Goal: Transaction & Acquisition: Subscribe to service/newsletter

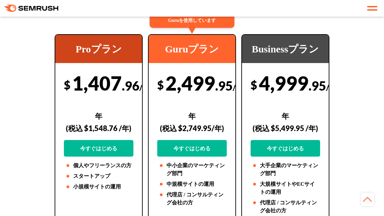
scroll to position [187, 0]
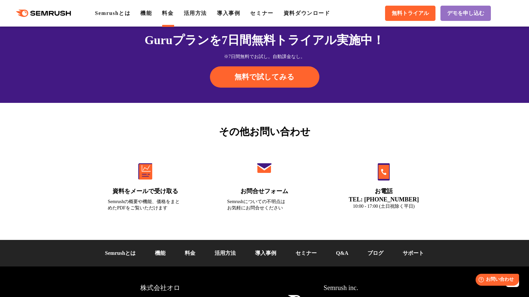
scroll to position [2174, 0]
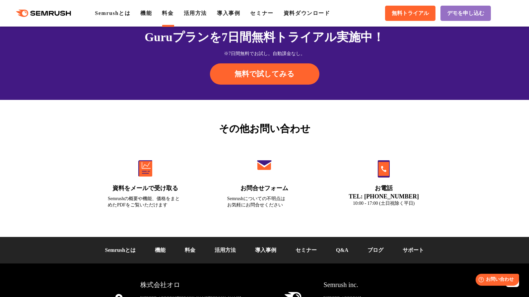
scroll to position [2176, 0]
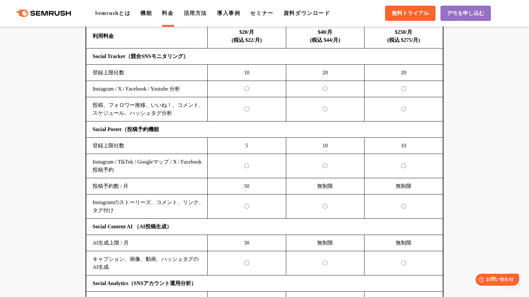
scroll to position [1327, 0]
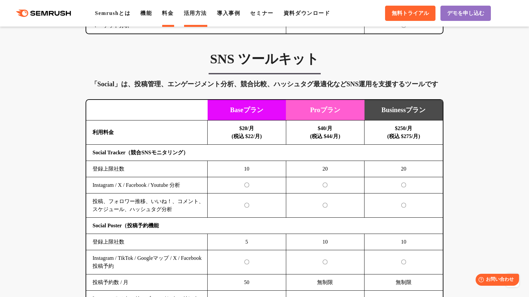
click at [200, 15] on link "活用方法" at bounding box center [195, 13] width 23 height 6
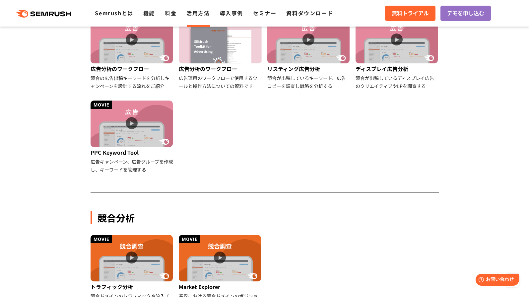
scroll to position [441, 0]
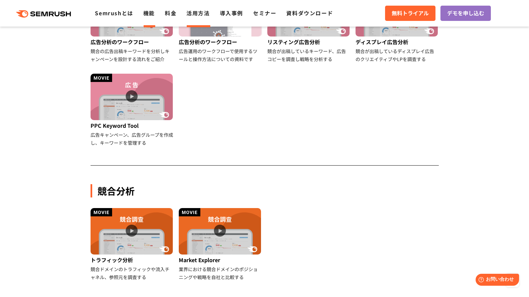
click at [148, 17] on link "機能" at bounding box center [149, 13] width 12 height 8
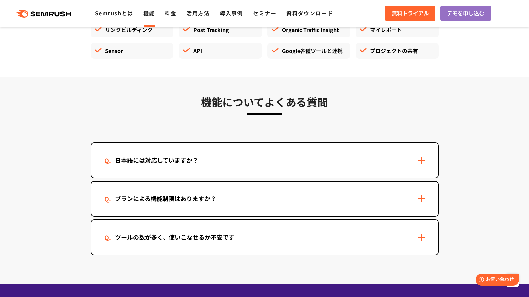
scroll to position [1907, 0]
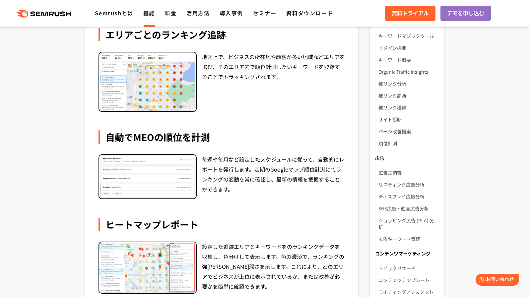
scroll to position [142, 0]
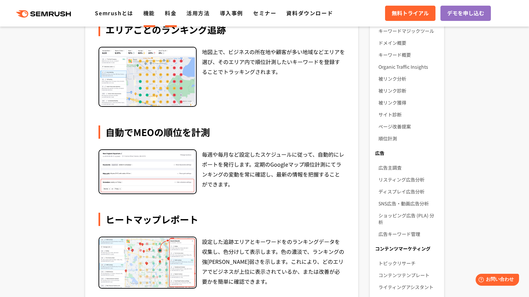
click at [170, 17] on link "料金" at bounding box center [171, 13] width 12 height 8
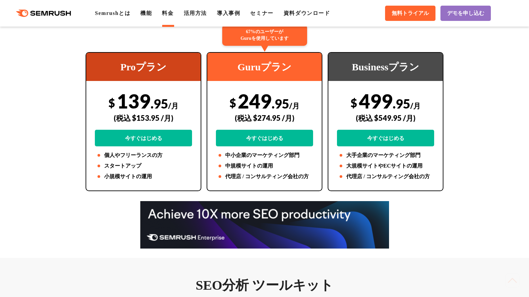
scroll to position [138, 0]
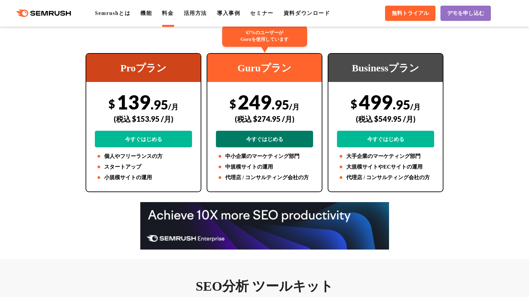
click at [264, 147] on link "今すぐはじめる" at bounding box center [264, 139] width 97 height 17
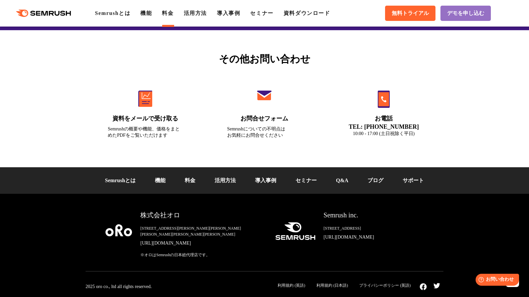
scroll to position [2298, 0]
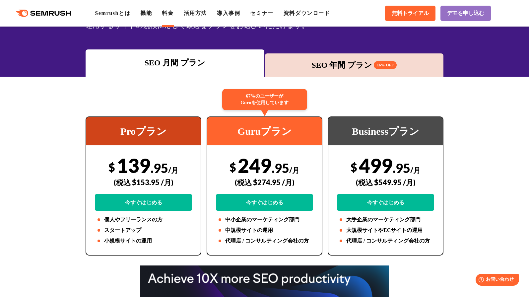
scroll to position [76, 0]
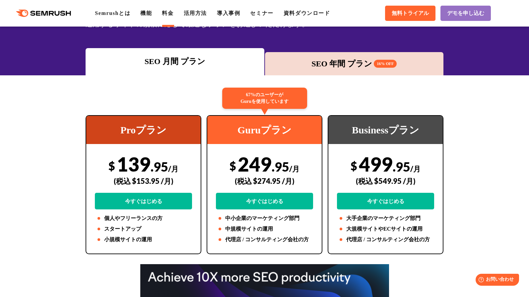
click at [322, 70] on div "SEO 年間 プラン 16% OFF" at bounding box center [354, 64] width 172 height 12
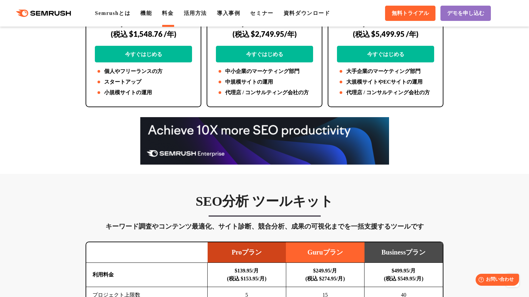
scroll to position [221, 0]
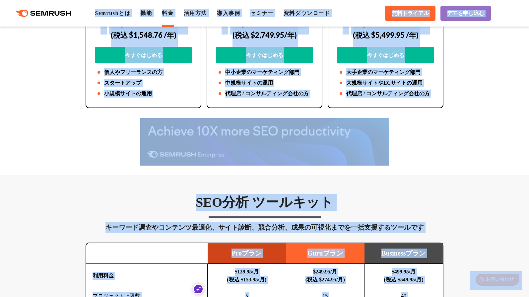
copy body "Semrushとは 機能 料金 活用方法 導入事例 セミナー 資料ダウンロード 無料トライアル デモを申し込む TOP 料金 料金プラン（SEO・広告・SNS…"
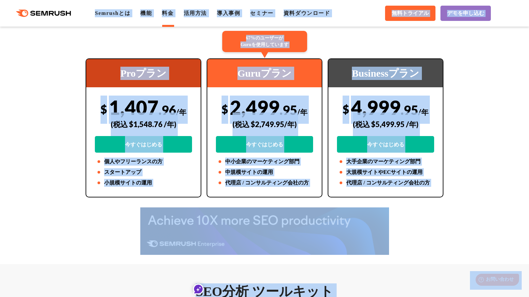
scroll to position [132, 0]
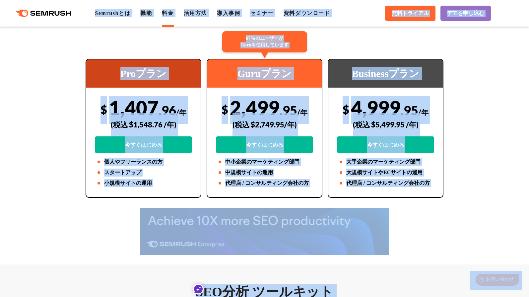
click at [82, 127] on div "Proプラン $ 1,407 .96 /年 (税込 $1,548.76 /年) 今すぐはじめる 個人やフリーランスの方 スタートアップ 小規模サイトの運用 6…" at bounding box center [264, 128] width 371 height 139
